Goal: Task Accomplishment & Management: Manage account settings

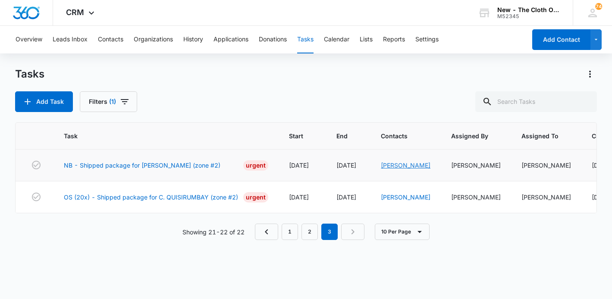
click at [394, 166] on link "Qiana Harrison" at bounding box center [406, 165] width 50 height 7
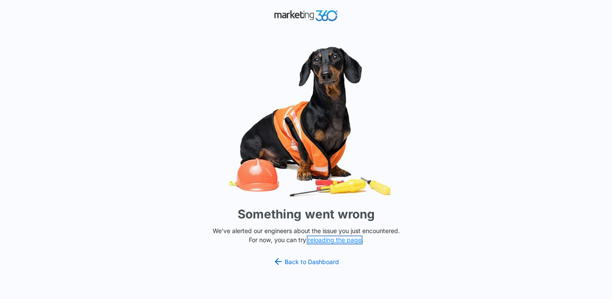
click at [332, 239] on button "reloading the page" at bounding box center [335, 240] width 54 height 7
click at [316, 261] on link "Back to Dashboard" at bounding box center [306, 262] width 66 height 10
